Goal: Task Accomplishment & Management: Complete application form

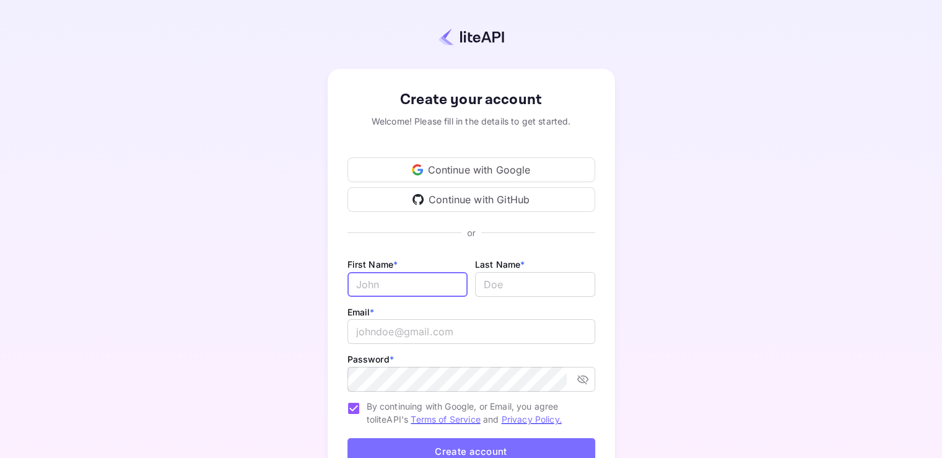
click at [419, 282] on input "Email *" at bounding box center [407, 284] width 120 height 25
type input "Travel"
type input "Team"
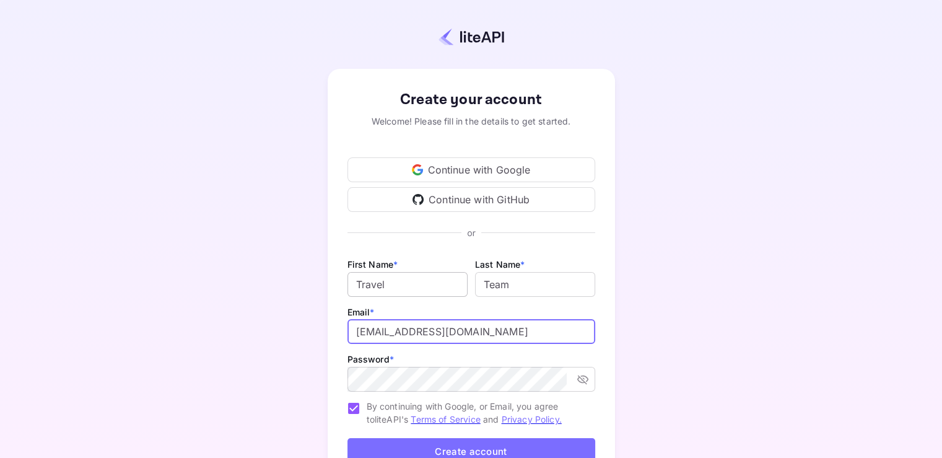
type input "[EMAIL_ADDRESS][DOMAIN_NAME]"
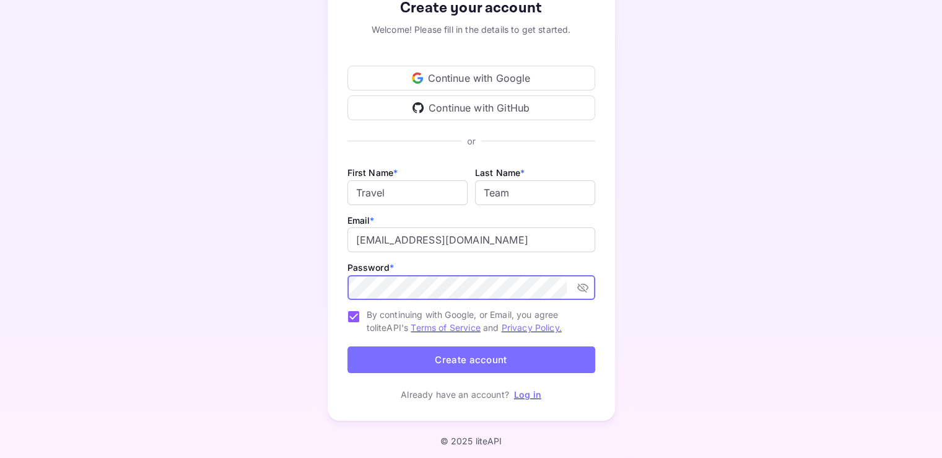
scroll to position [95, 0]
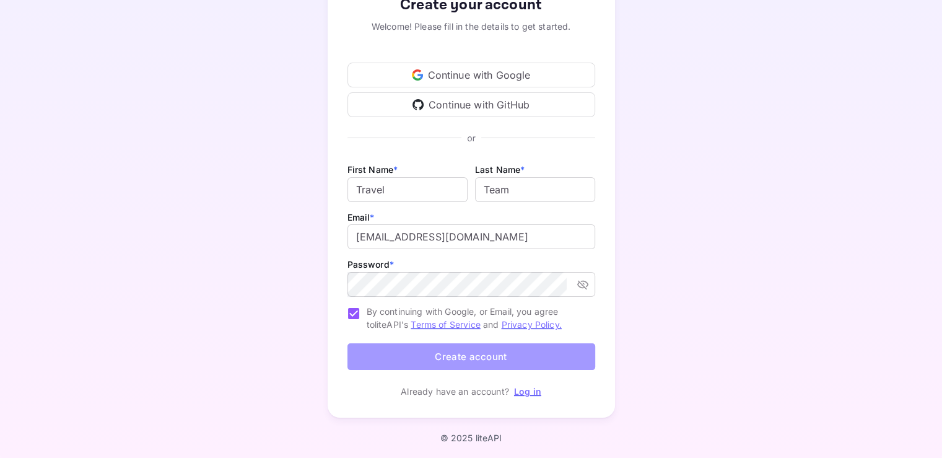
click at [555, 351] on button "Create account" at bounding box center [471, 356] width 248 height 27
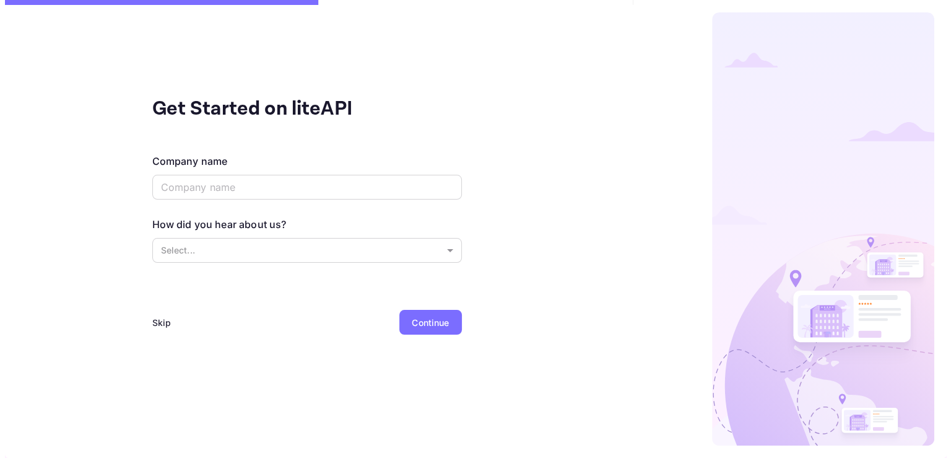
scroll to position [0, 0]
click at [347, 188] on input "text" at bounding box center [307, 187] width 310 height 25
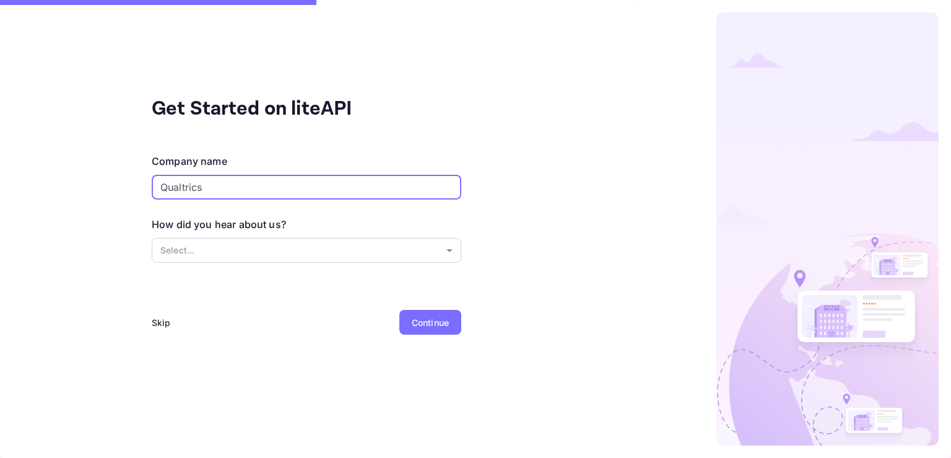
type input "Qualtrics"
click at [23, 180] on div "Get Started on liteAPI Company name Qualtrics ​ How did you hear about us? Sele…" at bounding box center [306, 229] width 613 height 458
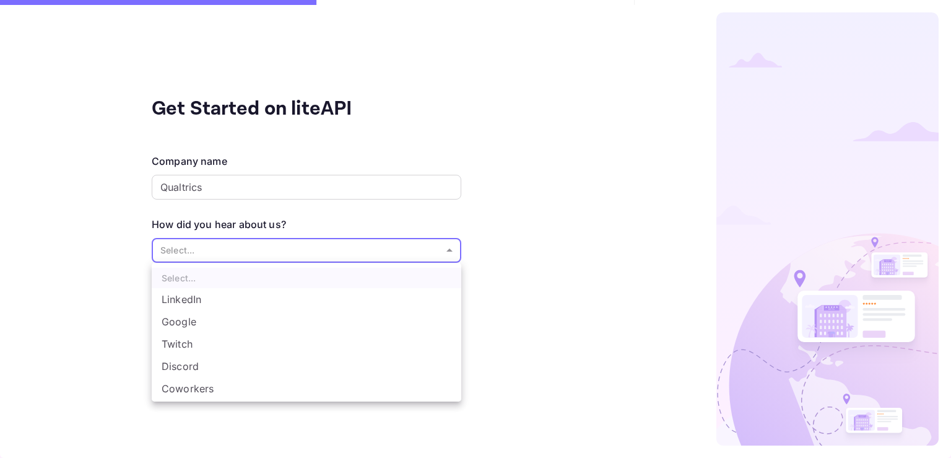
click at [408, 259] on body "Get Started on liteAPI Company name Qualtrics ​ How did you hear about us? Sele…" at bounding box center [475, 229] width 951 height 458
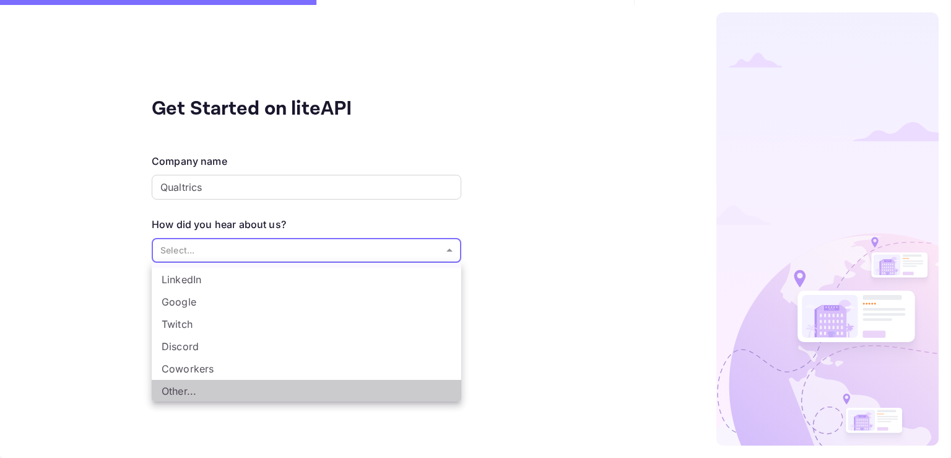
click at [427, 393] on li "Other..." at bounding box center [307, 391] width 310 height 22
type input "Other..."
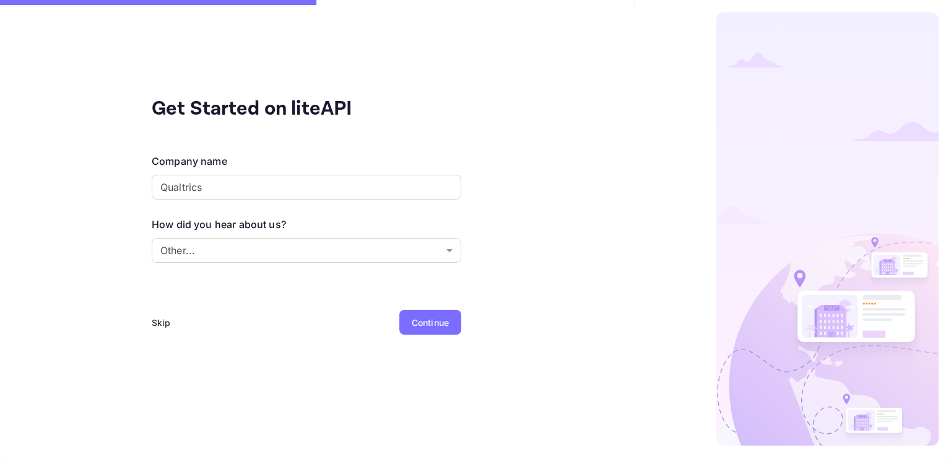
click at [443, 322] on div "Continue" at bounding box center [430, 322] width 37 height 13
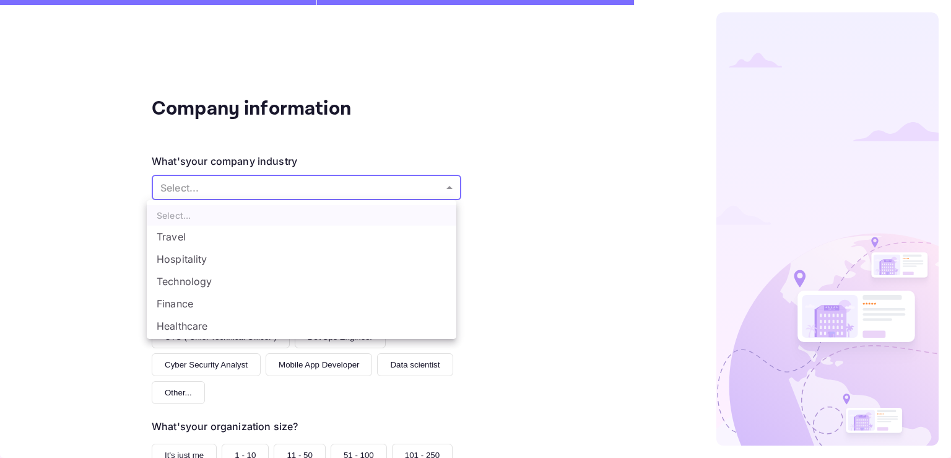
click at [433, 188] on body "Company information What's your company industry Select... ​ What best describe…" at bounding box center [475, 229] width 951 height 458
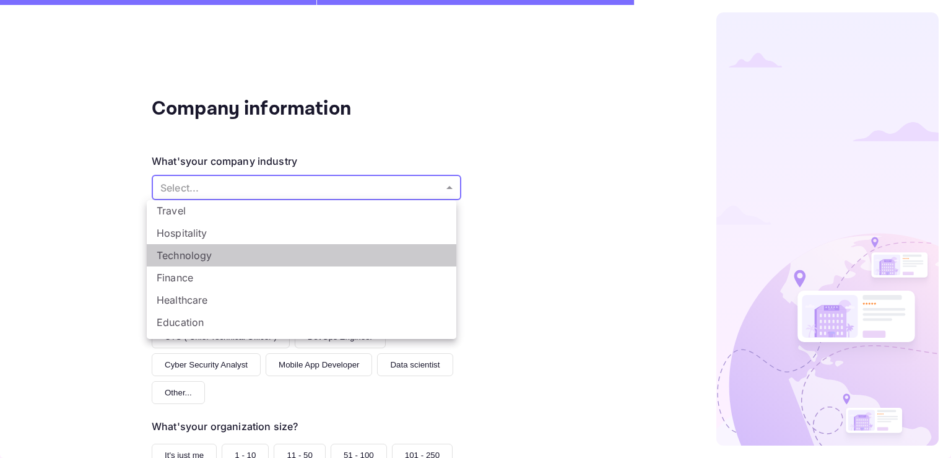
click at [369, 256] on li "Technology" at bounding box center [302, 255] width 310 height 22
type input "Technology"
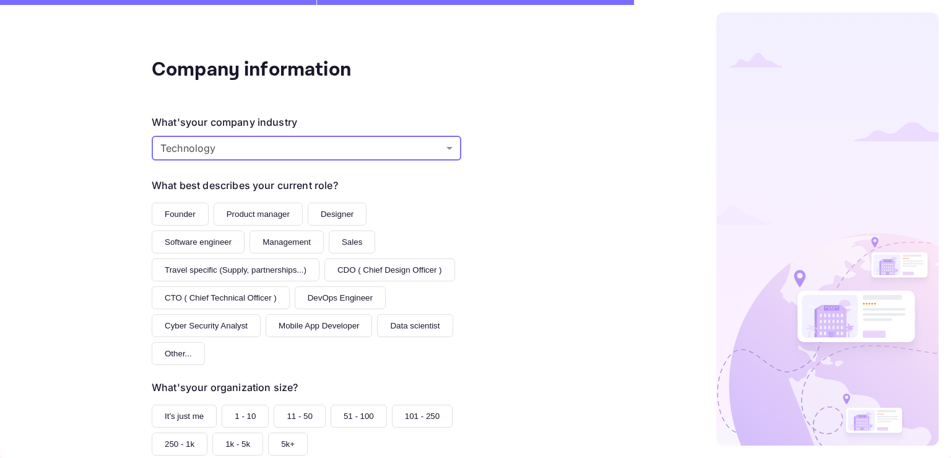
scroll to position [40, 0]
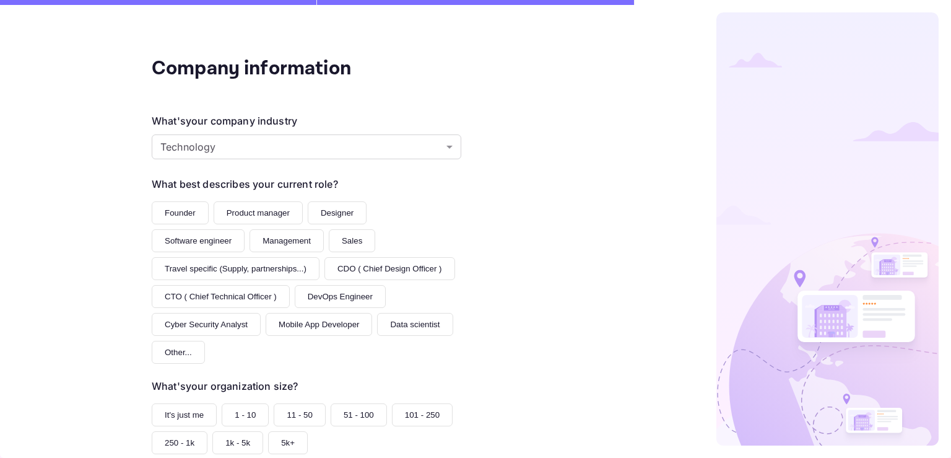
click at [211, 269] on button "Travel specific (Supply, partnerships...)" at bounding box center [236, 268] width 168 height 23
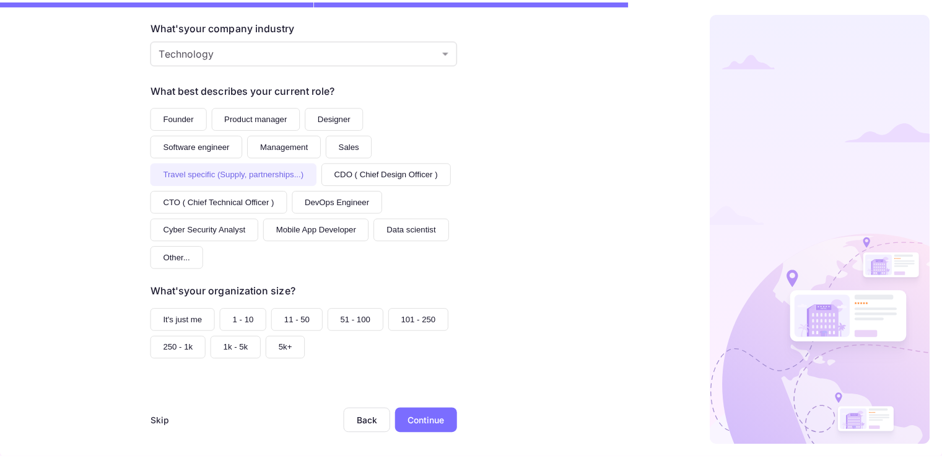
scroll to position [144, 0]
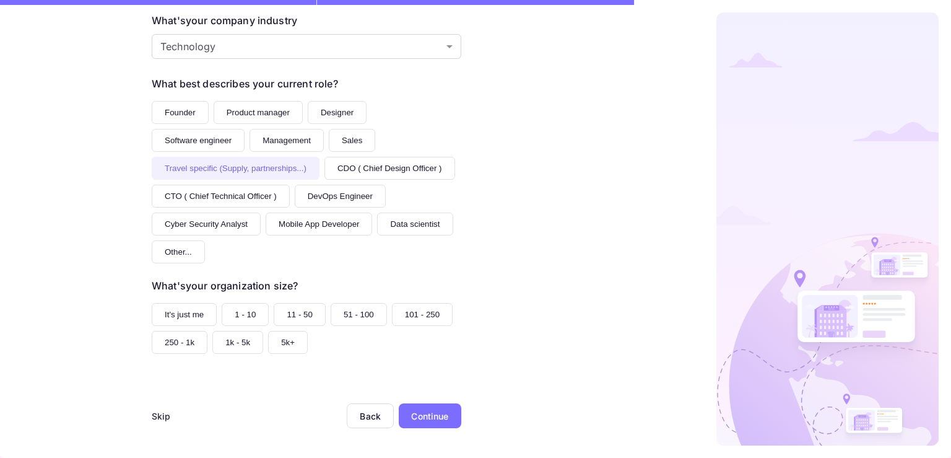
click at [278, 337] on button "5k+" at bounding box center [288, 342] width 40 height 23
click at [445, 416] on div "Continue" at bounding box center [430, 415] width 63 height 25
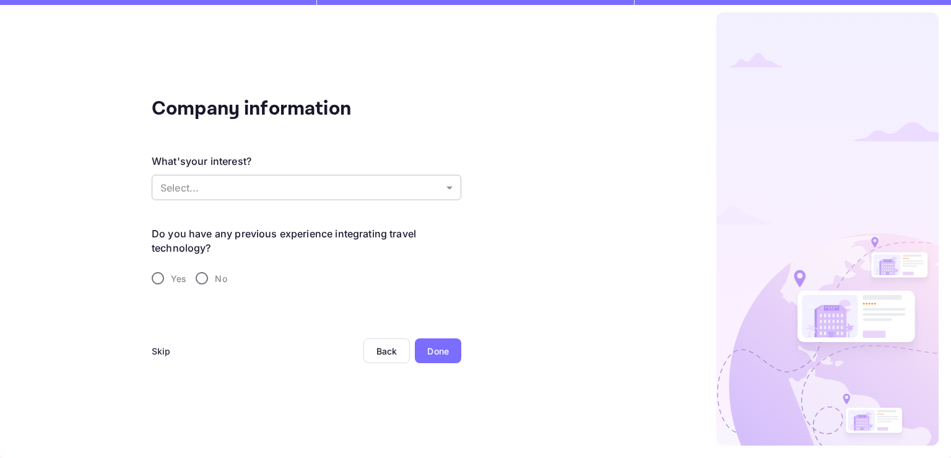
click at [236, 181] on body "Company information What's your interest? Select... ​ Do you have any previous …" at bounding box center [475, 229] width 951 height 458
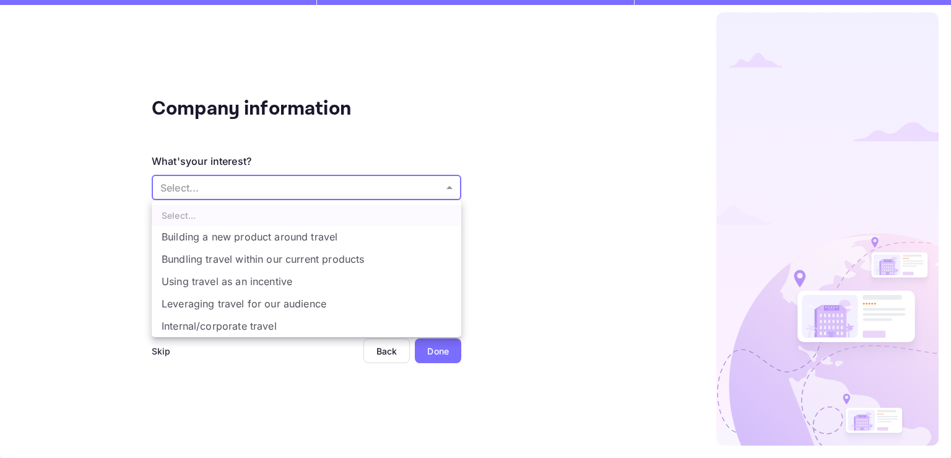
click at [295, 420] on div at bounding box center [475, 229] width 951 height 458
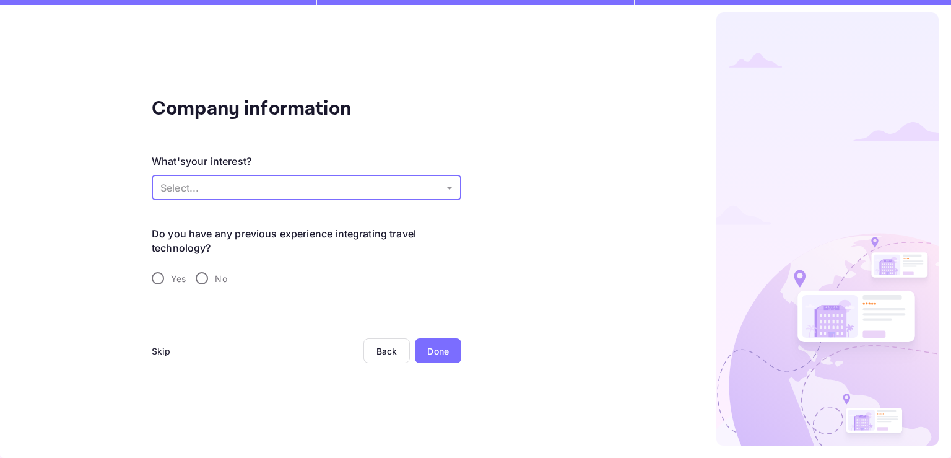
click at [161, 334] on div "Company information What's your interest? Select... ​ Do you have any previous …" at bounding box center [307, 269] width 310 height 351
click at [161, 347] on div "Skip" at bounding box center [161, 350] width 19 height 13
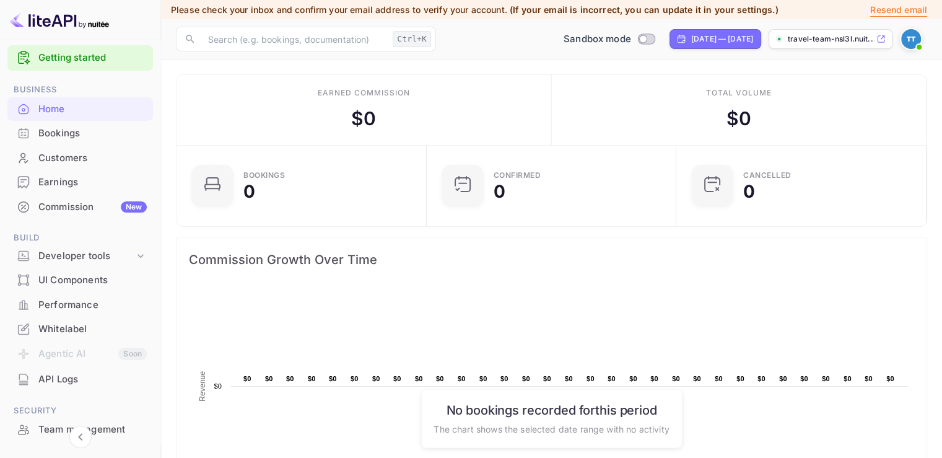
scroll to position [15, 0]
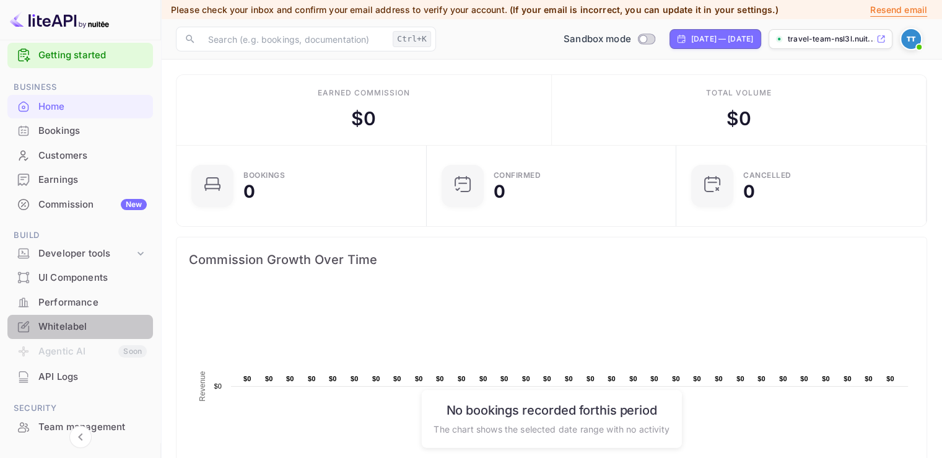
click at [82, 326] on div "Whitelabel" at bounding box center [92, 326] width 108 height 14
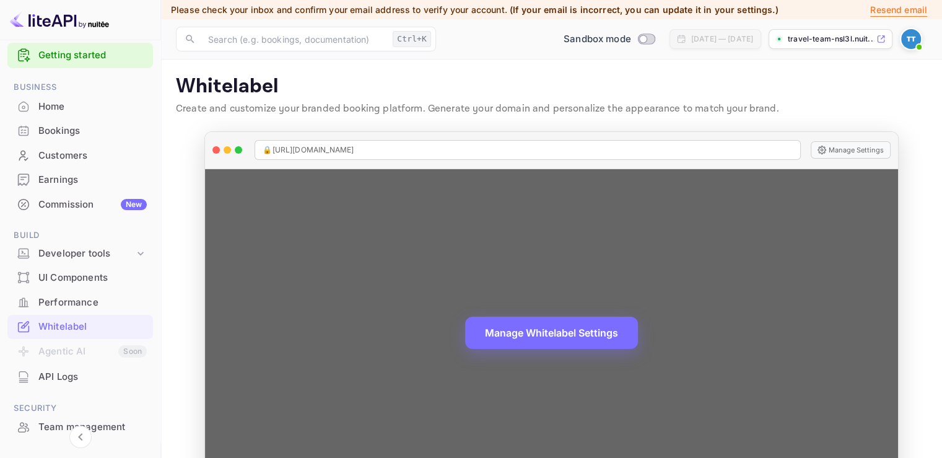
click at [607, 153] on div "🔒 [URL][DOMAIN_NAME]" at bounding box center [526, 150] width 545 height 20
click at [833, 149] on button "Manage Settings" at bounding box center [850, 149] width 80 height 17
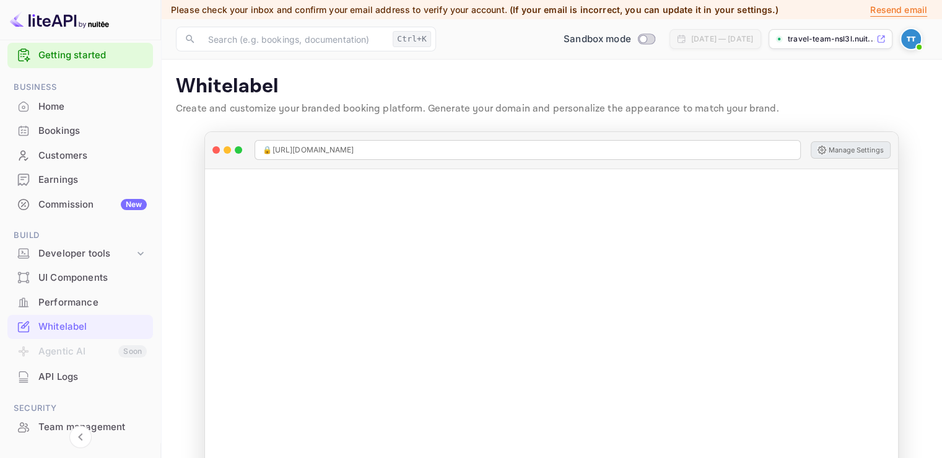
click at [160, 261] on div "Getting started Business Home Bookings Customers Earnings Commission New Build …" at bounding box center [80, 245] width 161 height 411
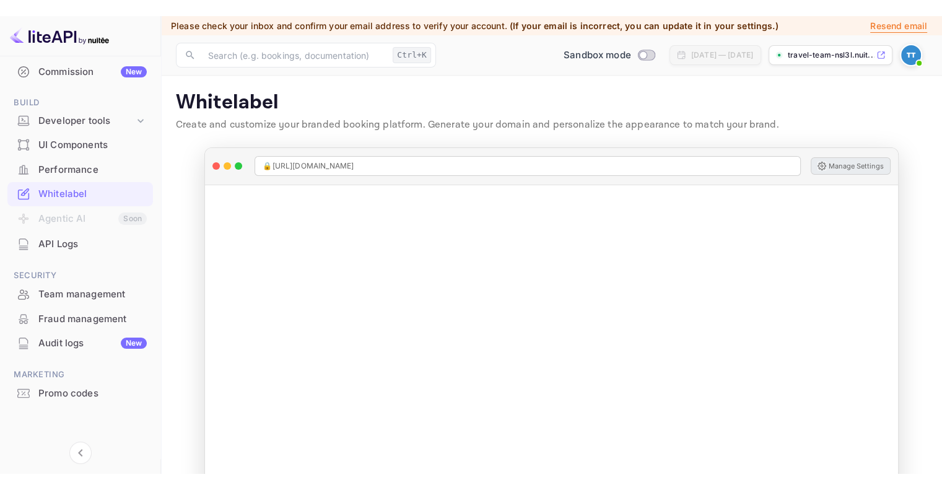
scroll to position [131, 0]
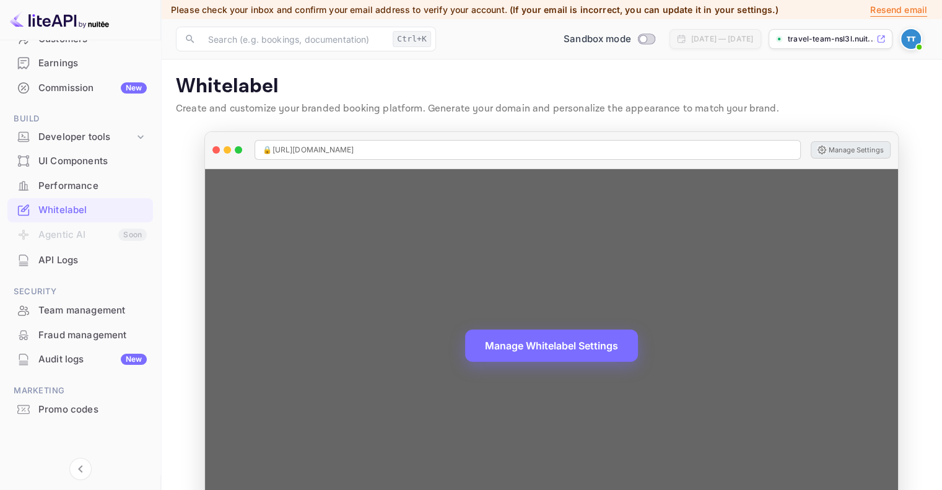
click at [874, 151] on button "Manage Settings" at bounding box center [850, 149] width 80 height 17
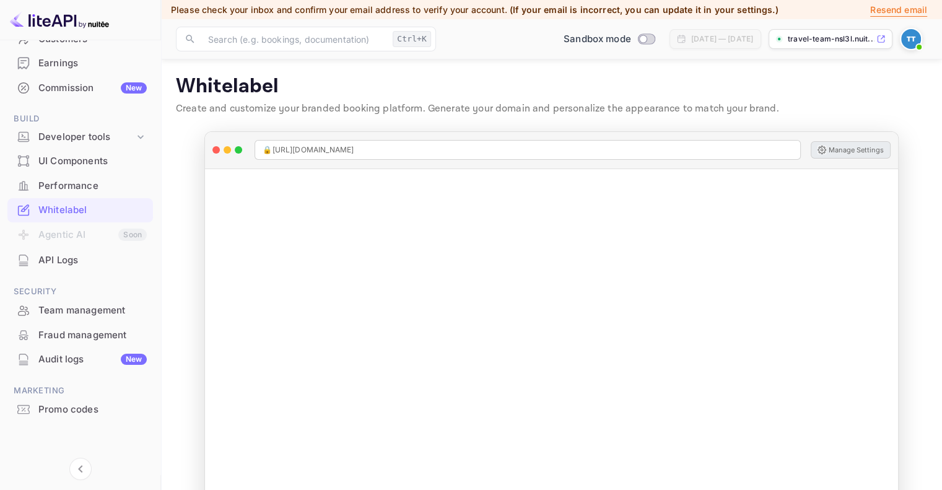
scroll to position [22, 0]
